Goal: Information Seeking & Learning: Find specific fact

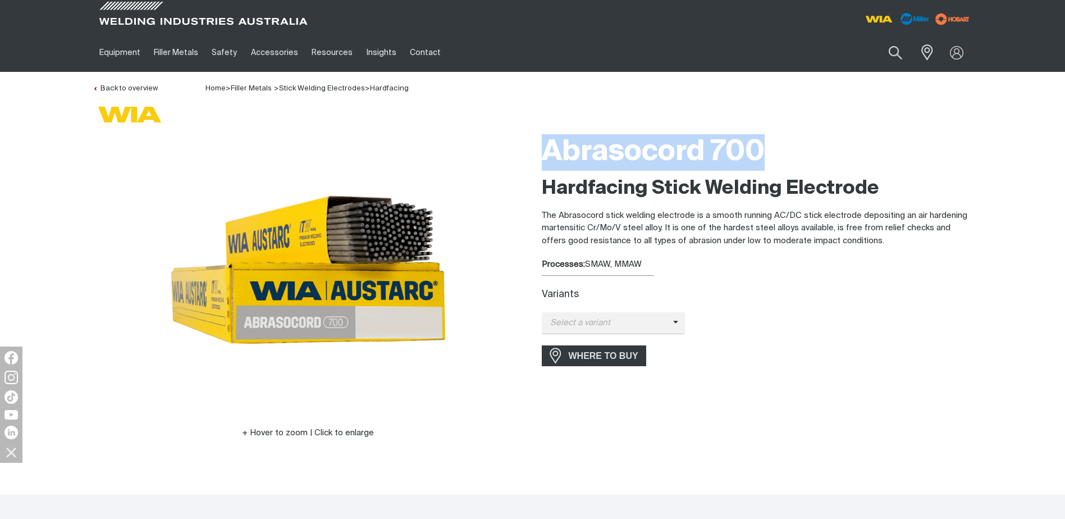
drag, startPoint x: 542, startPoint y: 149, endPoint x: 774, endPoint y: 147, distance: 231.3
click at [774, 147] on h1 "Abrasocord 700" at bounding box center [757, 152] width 431 height 36
drag, startPoint x: 773, startPoint y: 147, endPoint x: 707, endPoint y: 154, distance: 66.1
copy h1 "Abrasocord 700"
click at [674, 322] on icon at bounding box center [676, 322] width 6 height 8
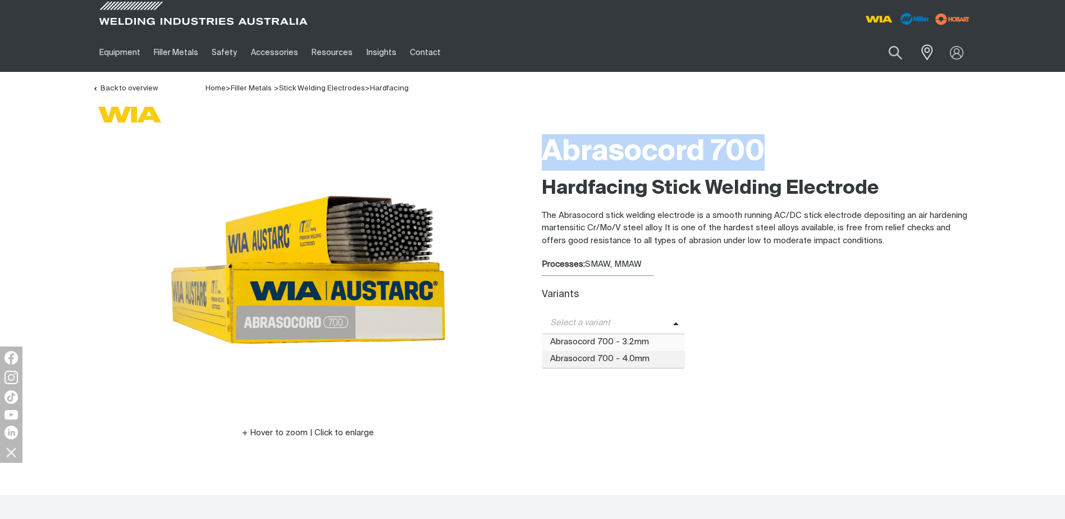
click at [634, 345] on span "Abrasocord 700 - 3.2mm" at bounding box center [614, 342] width 144 height 17
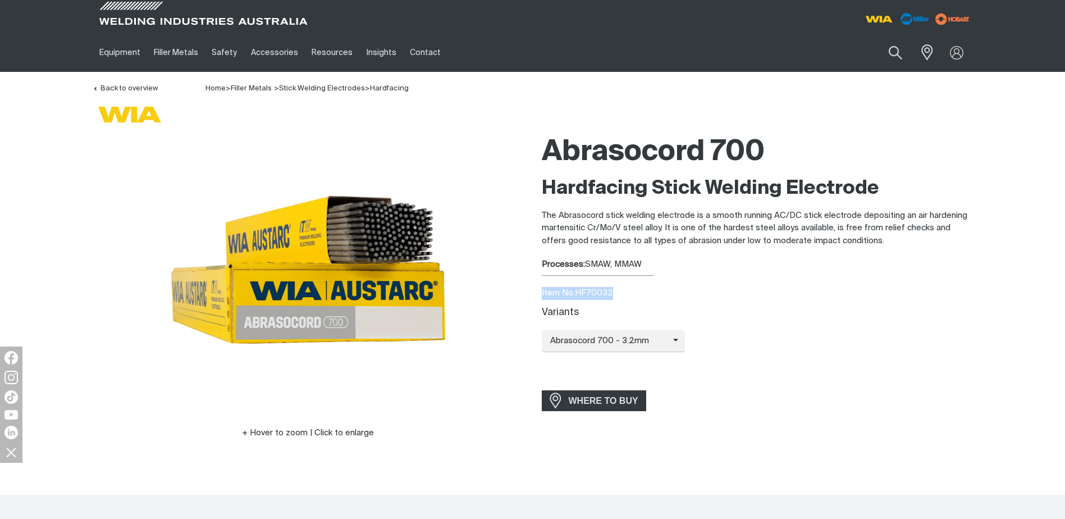
drag, startPoint x: 540, startPoint y: 287, endPoint x: 614, endPoint y: 292, distance: 74.3
click at [614, 292] on div "Abrasocord 700 Hardfacing Stick Welding Electrode The Abrasocord stick welding …" at bounding box center [757, 300] width 449 height 343
drag, startPoint x: 614, startPoint y: 292, endPoint x: 606, endPoint y: 293, distance: 7.9
copy div "Item No. HF70032"
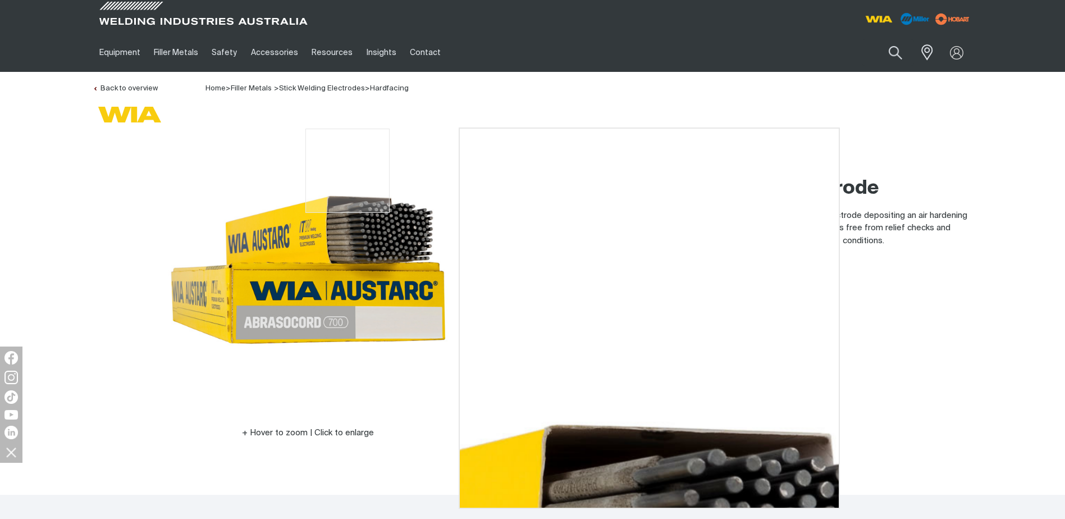
click at [348, 150] on img at bounding box center [308, 269] width 281 height 281
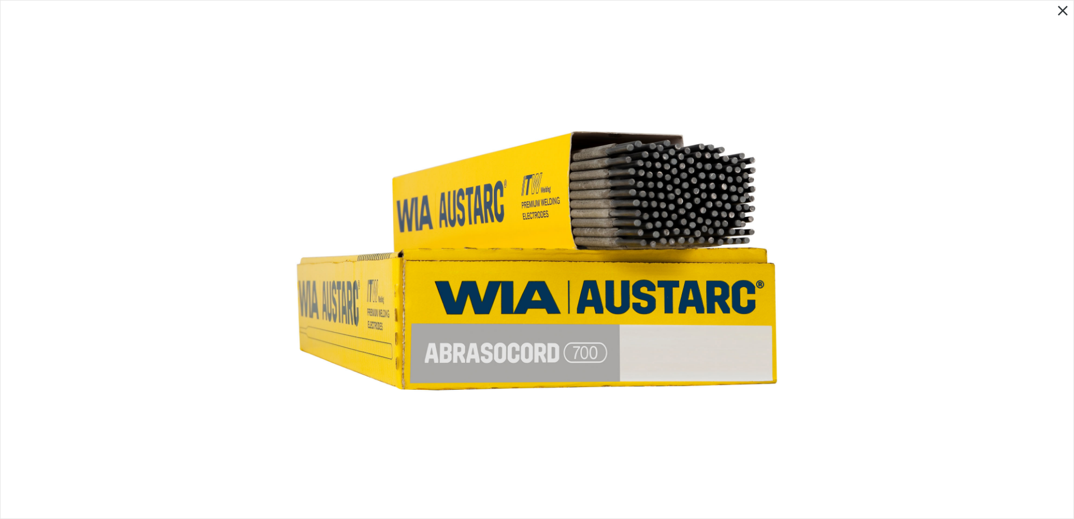
click at [1061, 12] on icon "Close pop-up overlay" at bounding box center [1062, 11] width 10 height 10
